Goal: Task Accomplishment & Management: Use online tool/utility

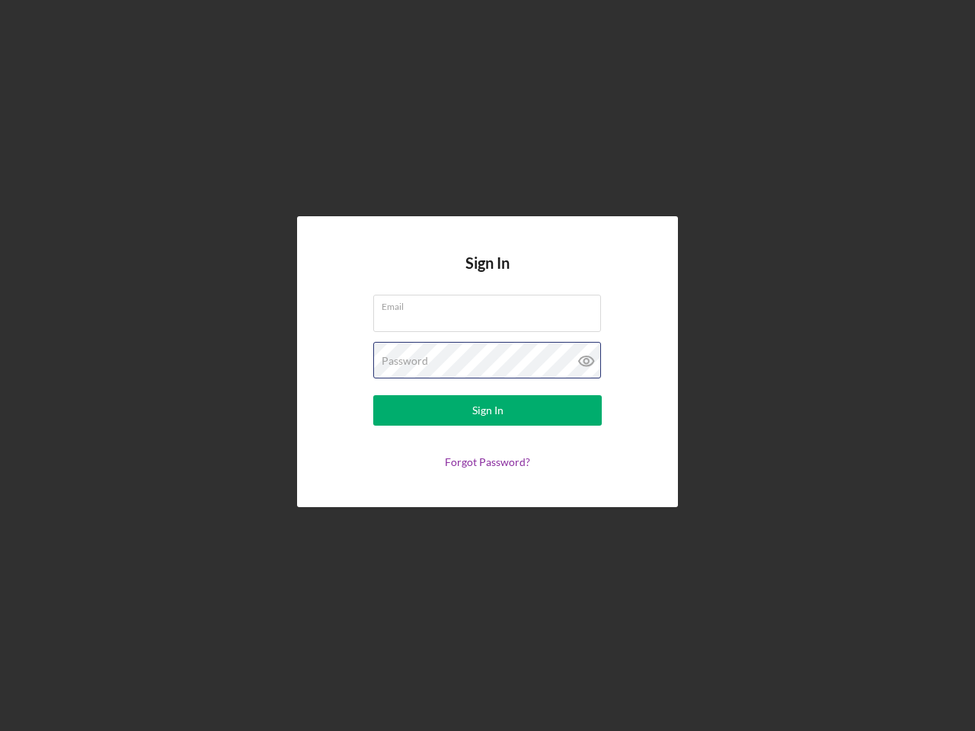
click at [487, 366] on div "Password" at bounding box center [487, 361] width 228 height 38
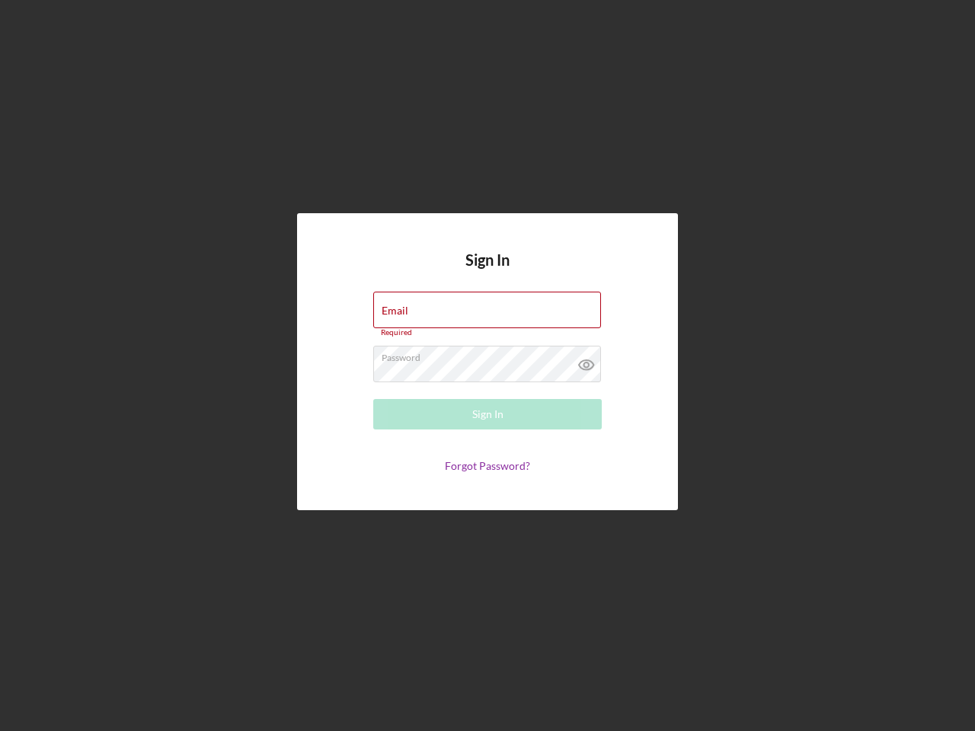
click at [586, 361] on icon at bounding box center [586, 365] width 38 height 38
